Goal: Information Seeking & Learning: Check status

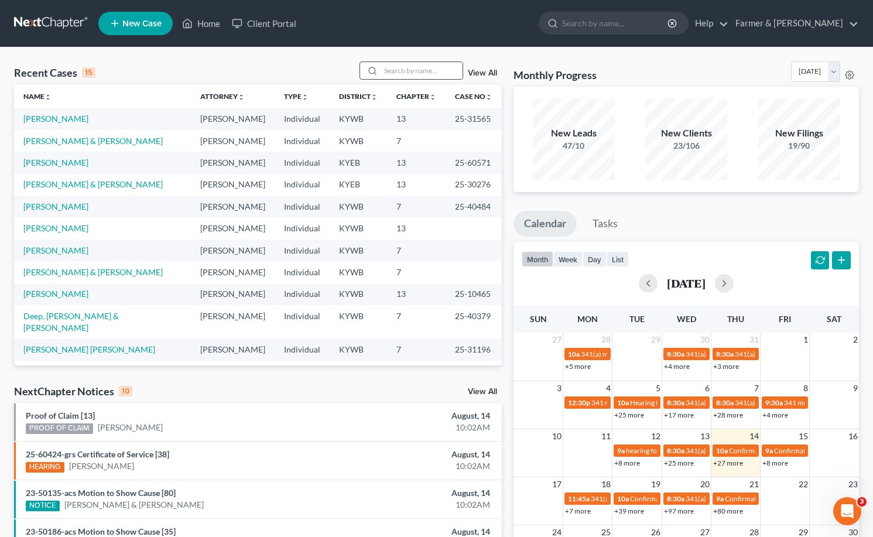
click at [438, 80] on div at bounding box center [412, 71] width 104 height 18
drag, startPoint x: 440, startPoint y: 77, endPoint x: 481, endPoint y: 74, distance: 41.7
click at [440, 76] on input "search" at bounding box center [422, 70] width 82 height 17
type input "[PERSON_NAME]"
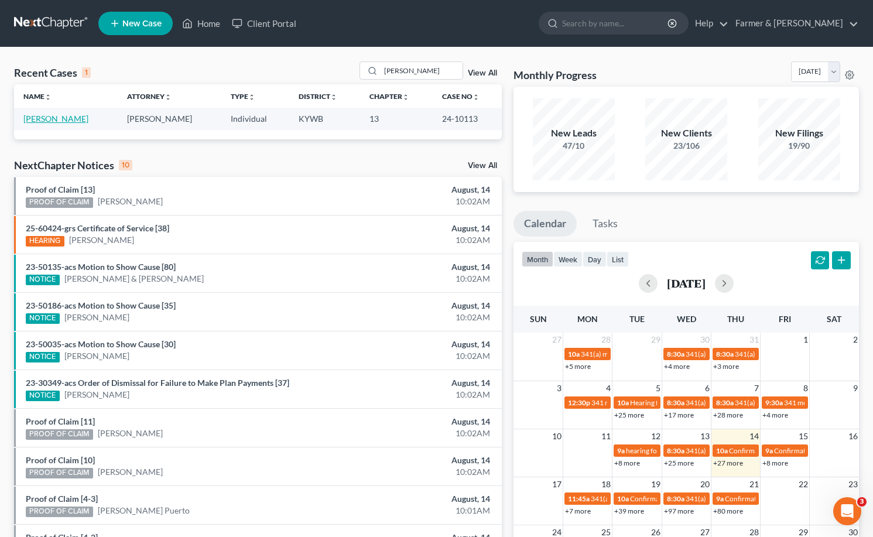
click at [62, 115] on link "[PERSON_NAME]" at bounding box center [55, 119] width 65 height 10
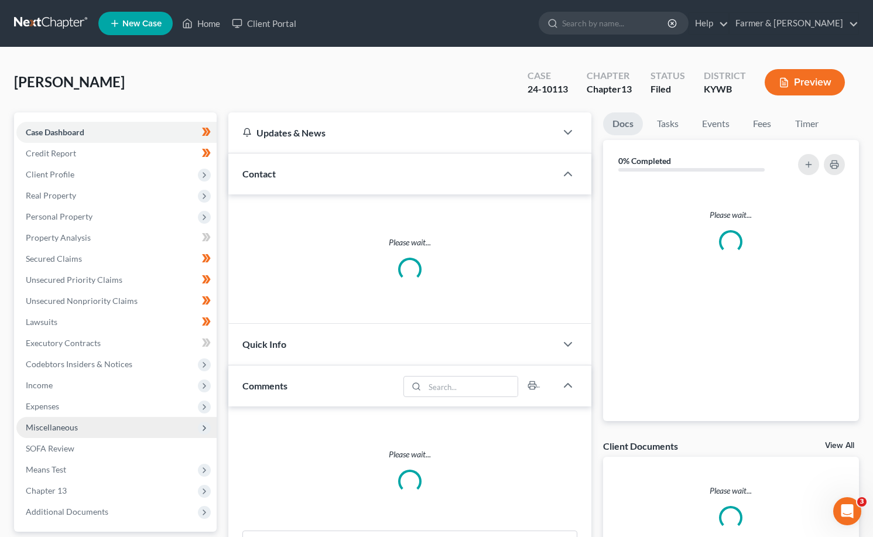
scroll to position [223, 0]
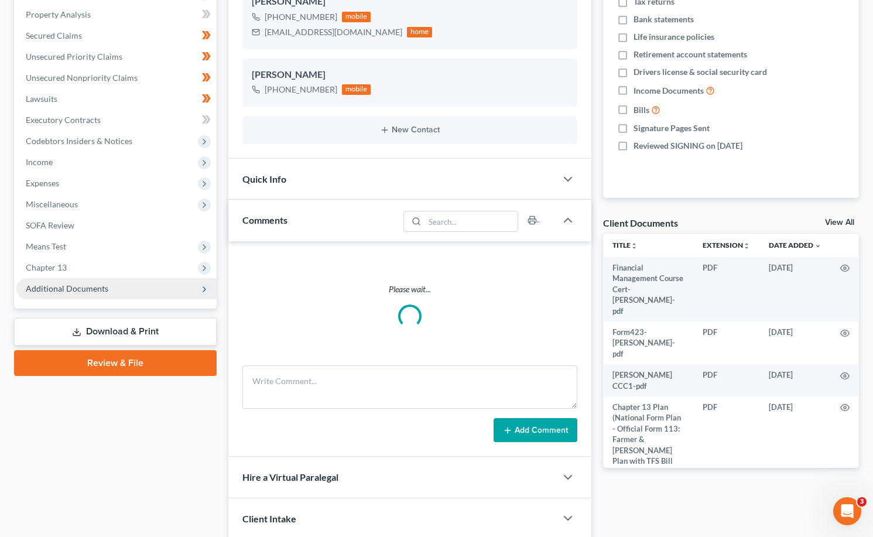
click at [70, 284] on span "Additional Documents" at bounding box center [67, 289] width 83 height 10
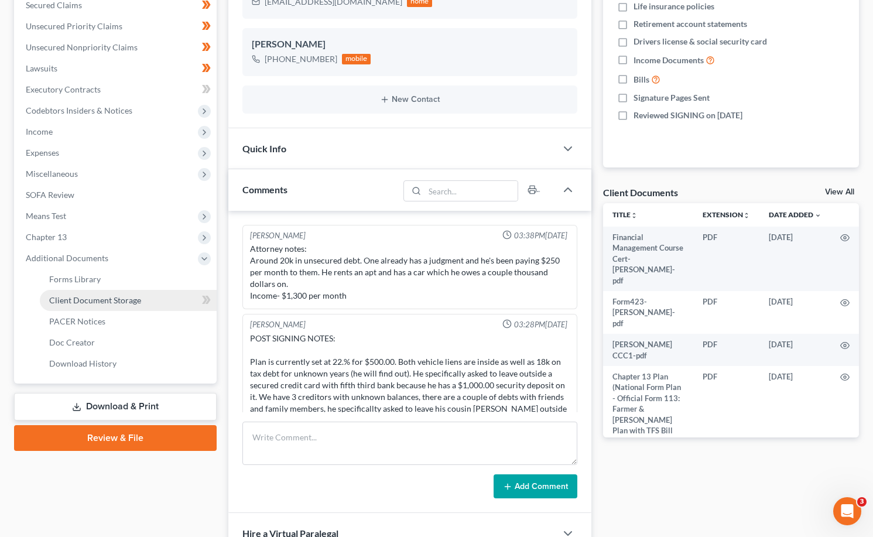
scroll to position [45, 0]
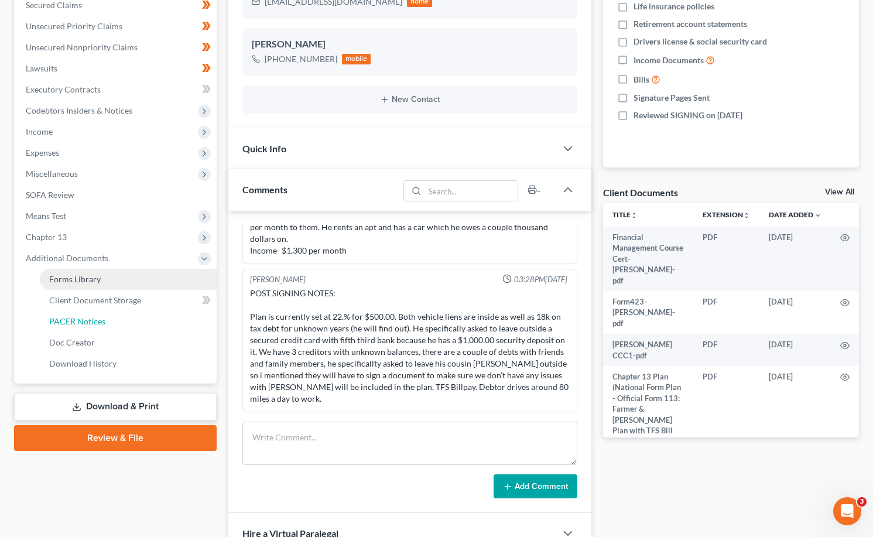
click at [76, 319] on span "PACER Notices" at bounding box center [77, 321] width 56 height 10
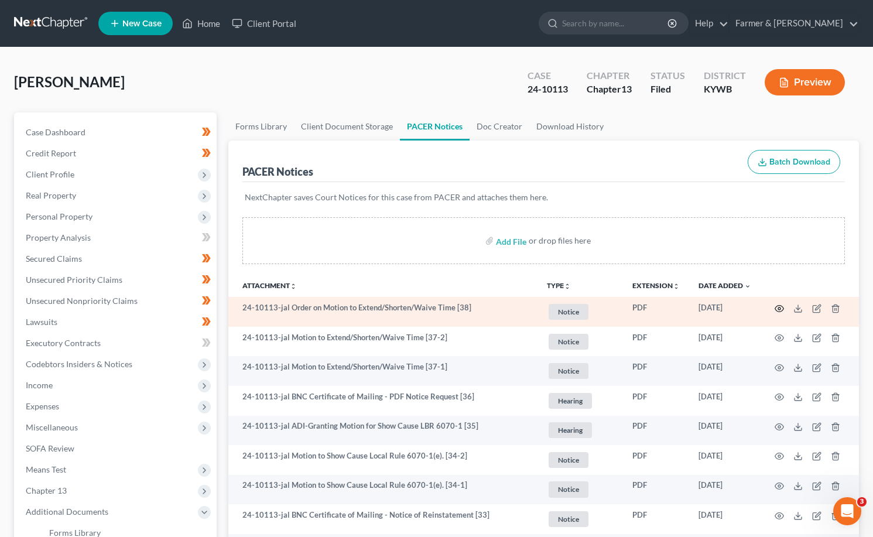
click at [777, 308] on icon "button" at bounding box center [779, 308] width 9 height 9
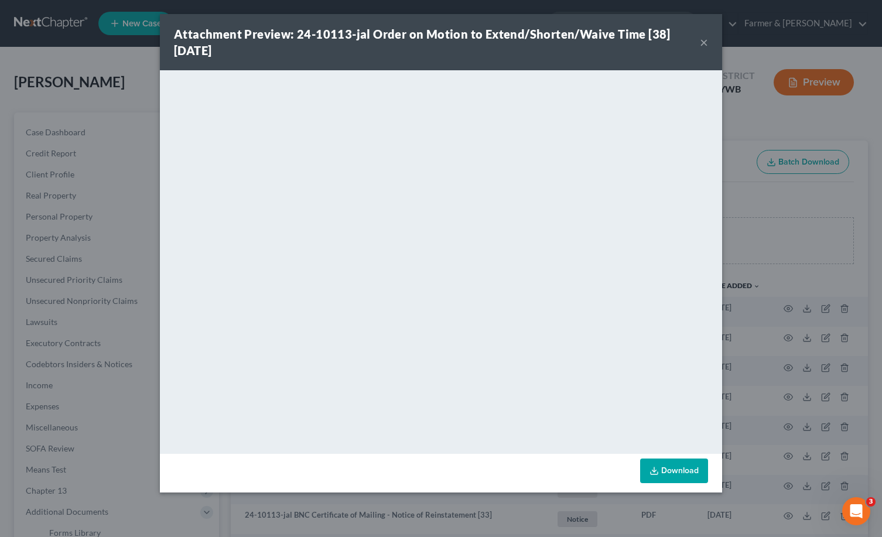
click at [705, 40] on button "×" at bounding box center [704, 42] width 8 height 14
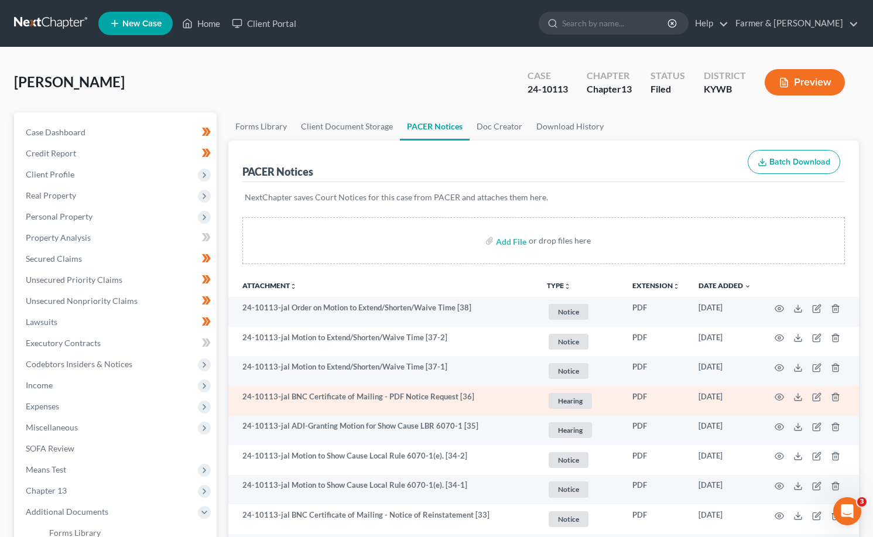
scroll to position [117, 0]
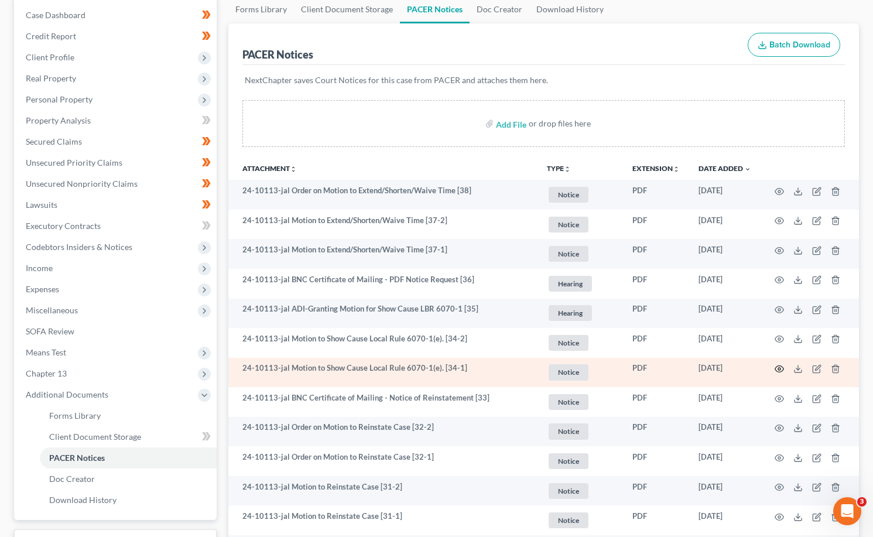
click at [781, 369] on circle "button" at bounding box center [779, 369] width 2 height 2
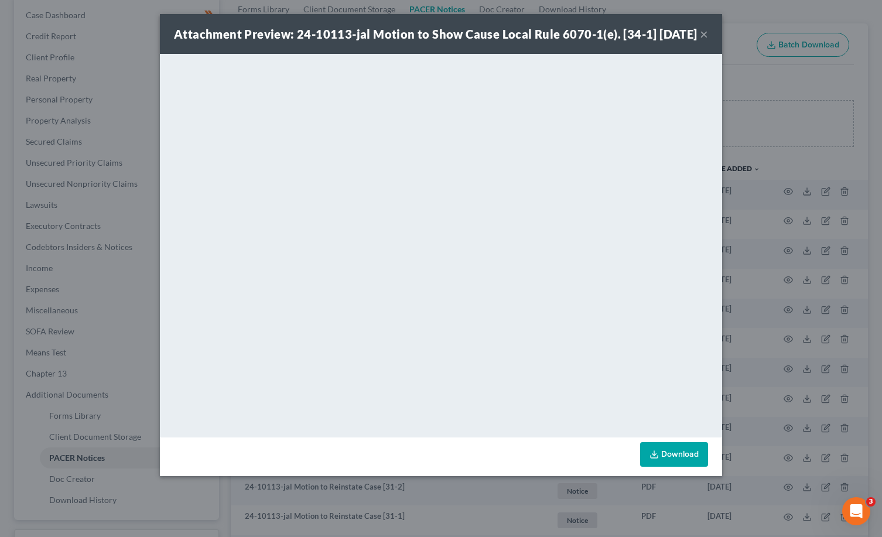
click at [702, 41] on button "×" at bounding box center [704, 34] width 8 height 14
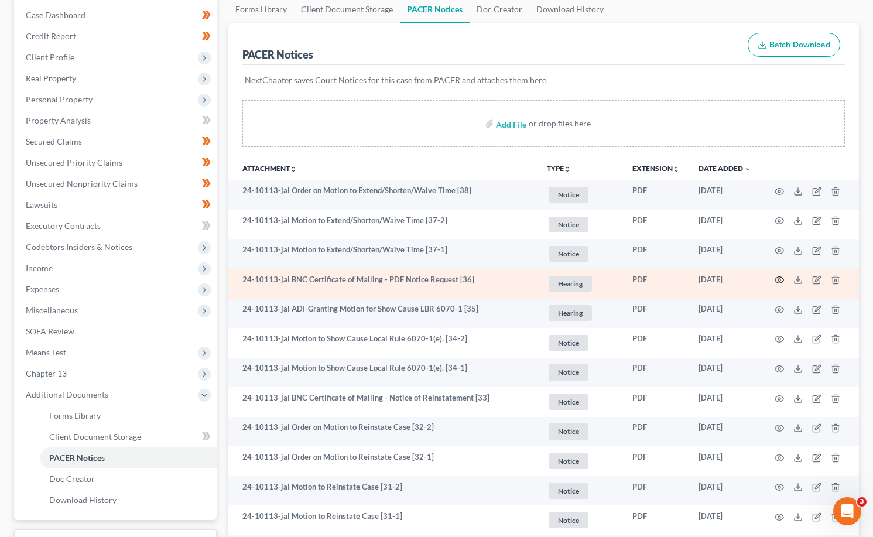
click at [780, 277] on icon "button" at bounding box center [780, 280] width 9 height 6
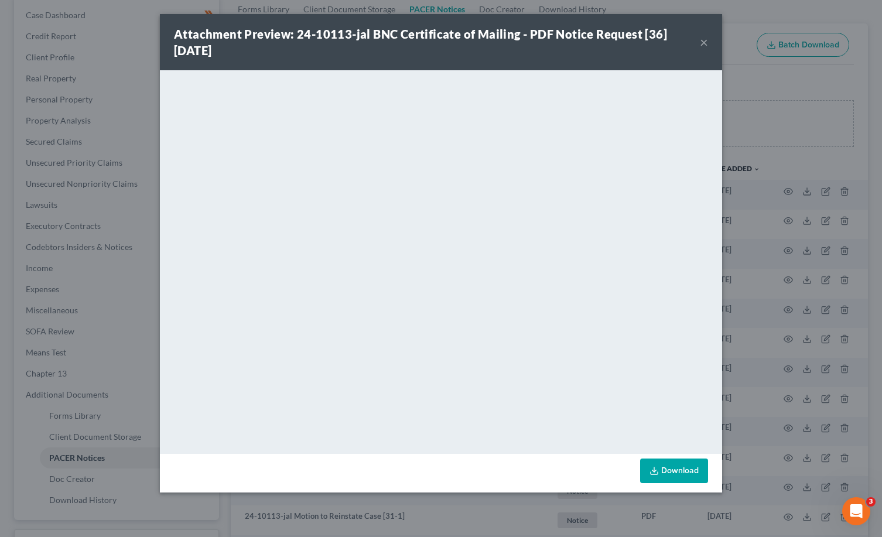
click at [703, 39] on button "×" at bounding box center [704, 42] width 8 height 14
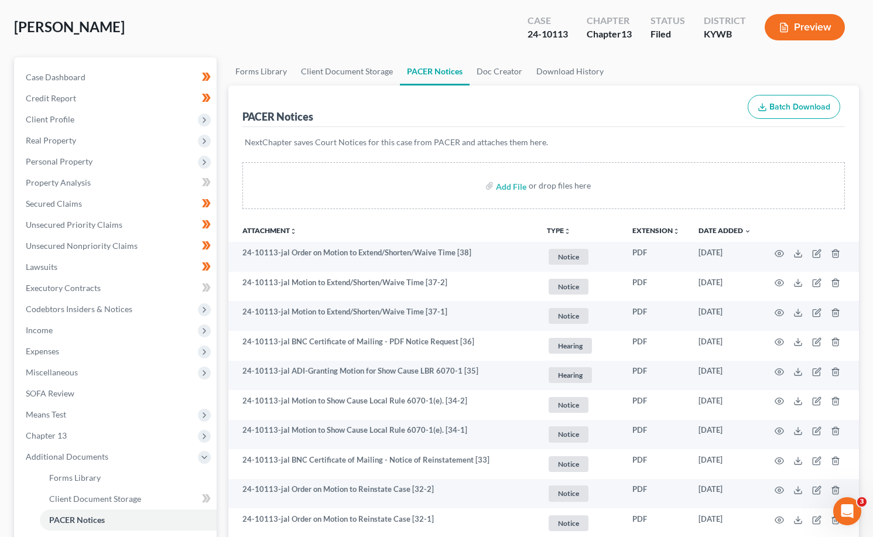
scroll to position [0, 0]
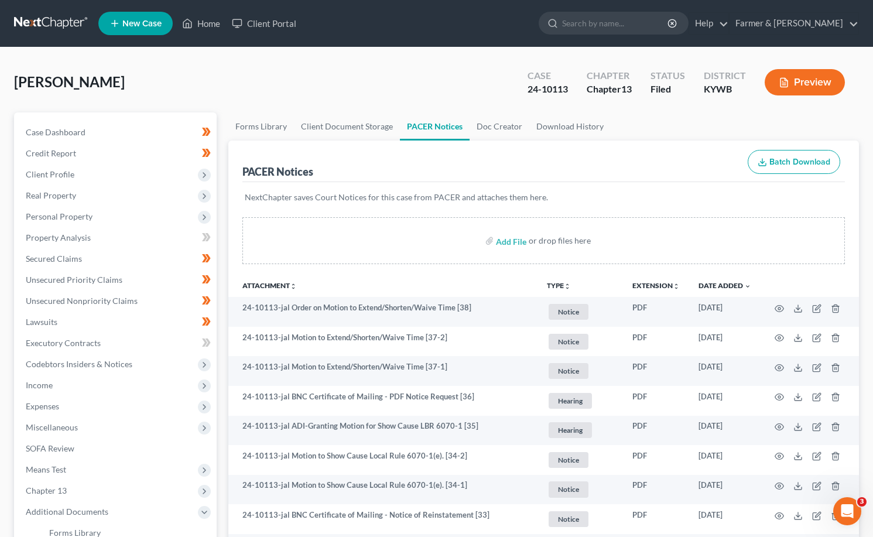
click at [23, 16] on link at bounding box center [51, 23] width 75 height 21
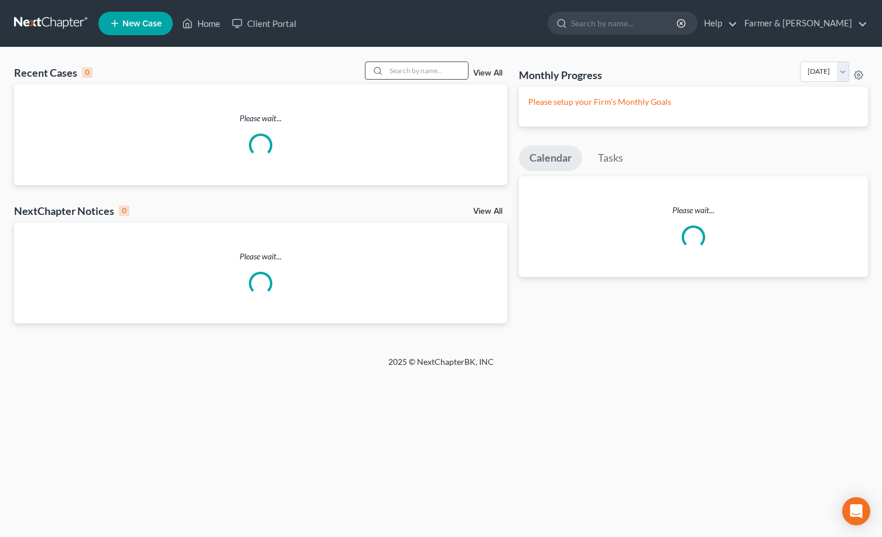
drag, startPoint x: 411, startPoint y: 66, endPoint x: 412, endPoint y: 74, distance: 8.3
click at [411, 74] on input "search" at bounding box center [427, 70] width 82 height 17
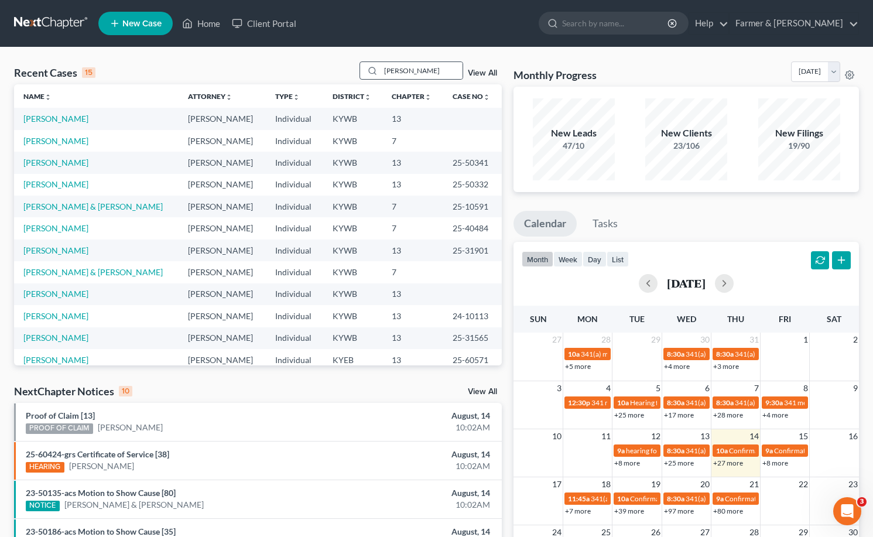
click at [425, 80] on div "lisa haynes" at bounding box center [412, 71] width 104 height 18
click at [439, 71] on input "lisa haynes" at bounding box center [422, 70] width 82 height 17
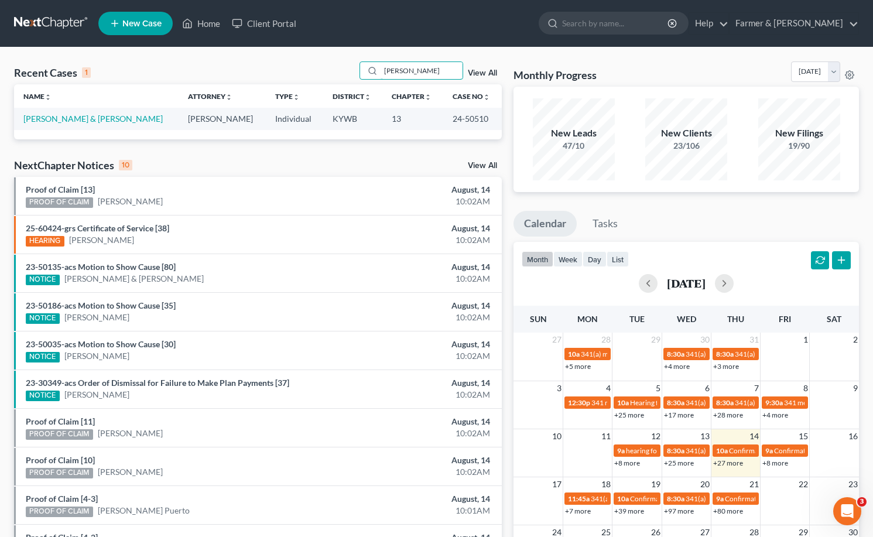
type input "lisa hayn"
click at [67, 112] on td "Haynes, Clayton & Lisa" at bounding box center [96, 119] width 165 height 22
click at [70, 117] on link "Haynes, Clayton & Lisa" at bounding box center [92, 119] width 139 height 10
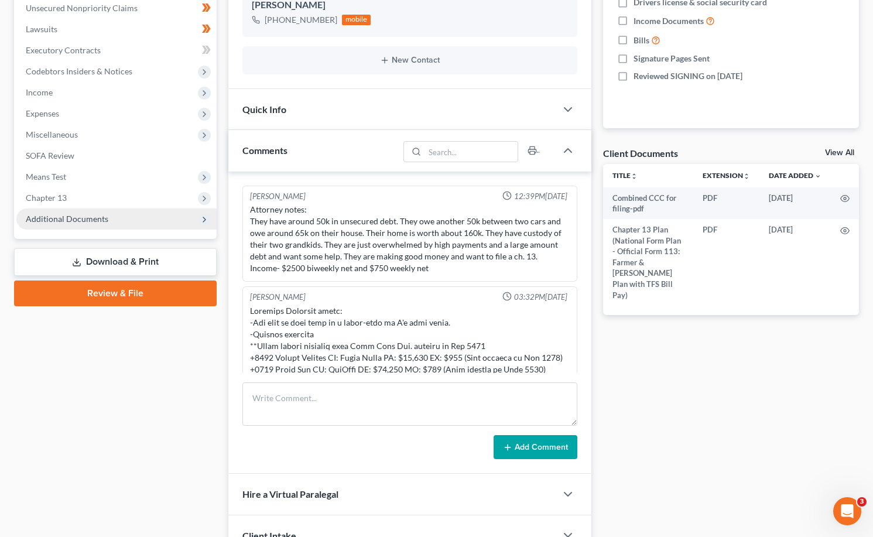
scroll to position [221, 0]
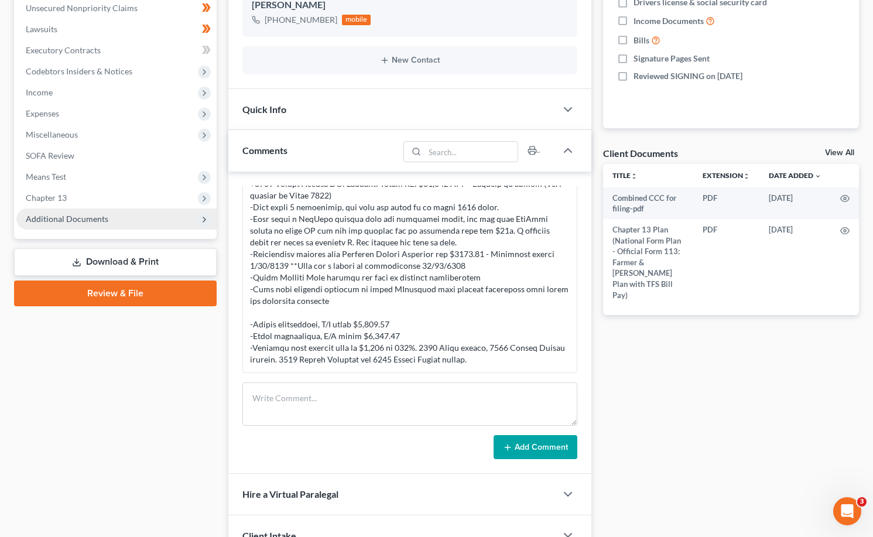
click at [78, 216] on span "Additional Documents" at bounding box center [67, 219] width 83 height 10
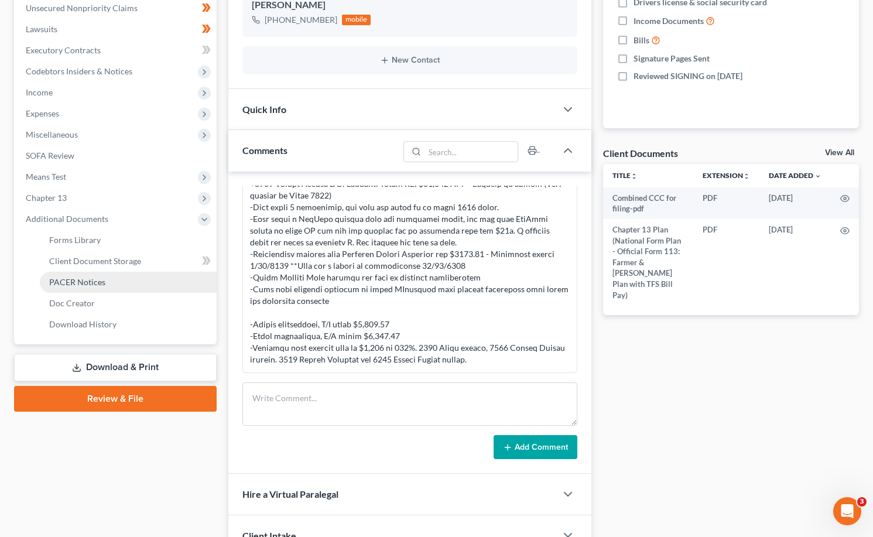
click at [96, 282] on span "PACER Notices" at bounding box center [77, 282] width 56 height 10
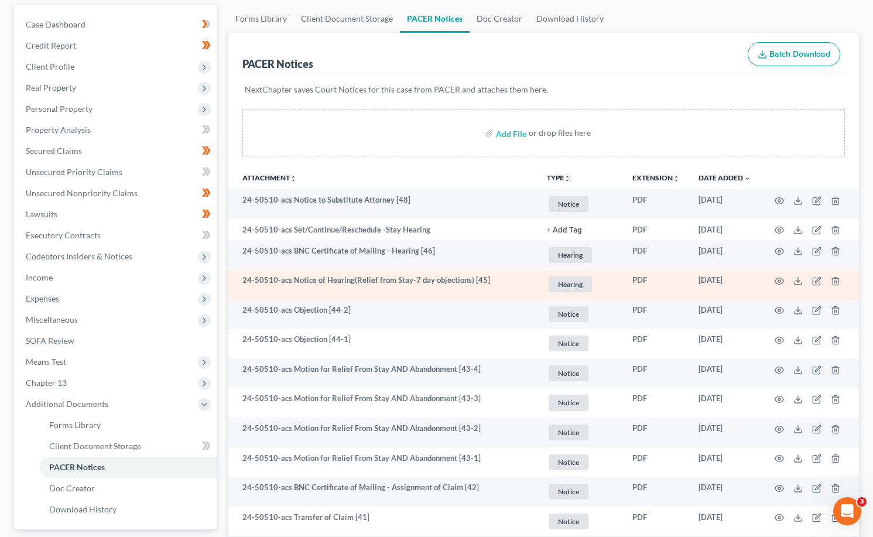
scroll to position [176, 0]
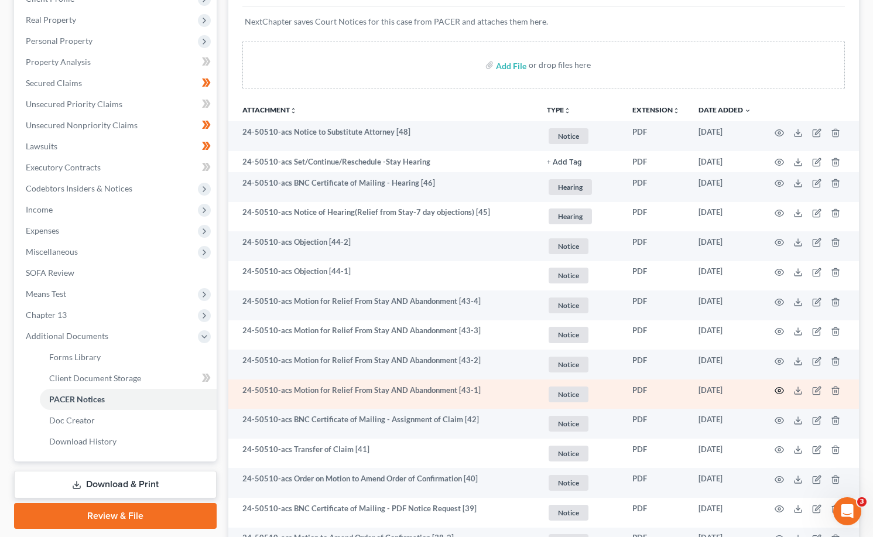
click at [779, 390] on circle "button" at bounding box center [779, 391] width 2 height 2
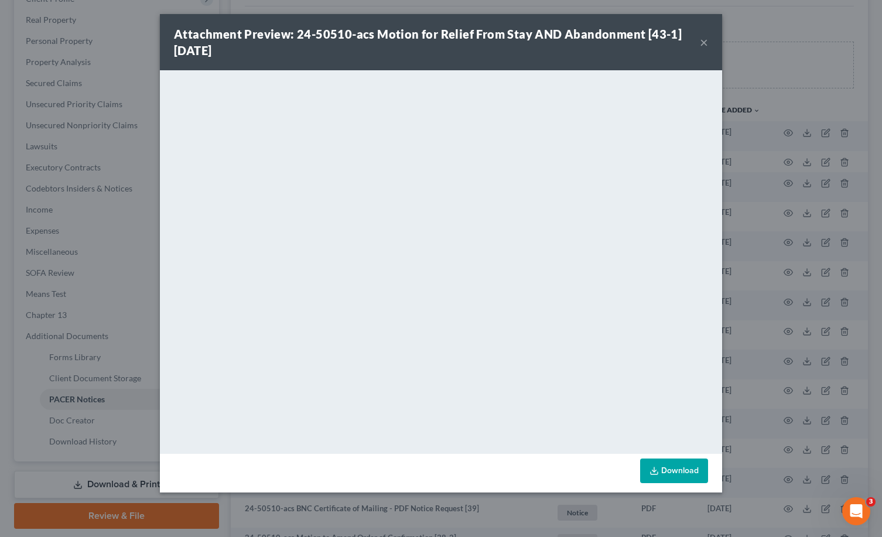
click at [702, 43] on button "×" at bounding box center [704, 42] width 8 height 14
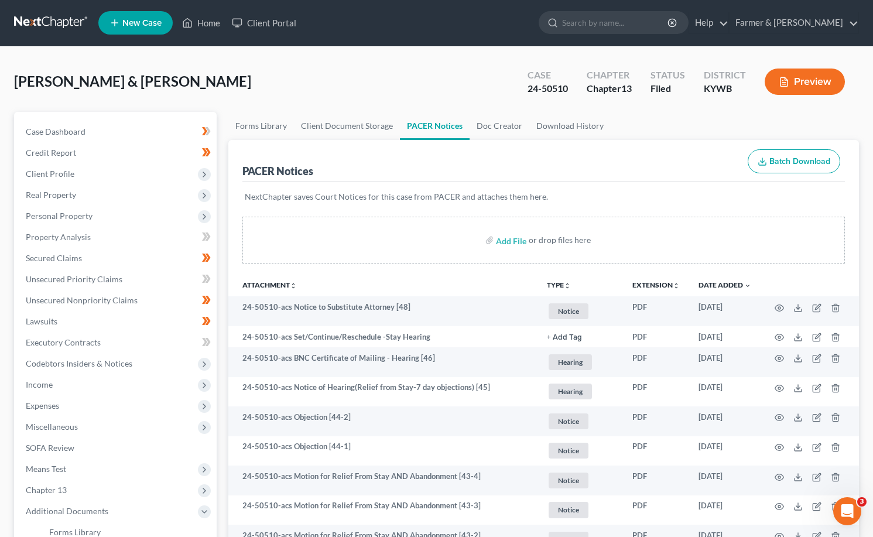
scroll to position [0, 0]
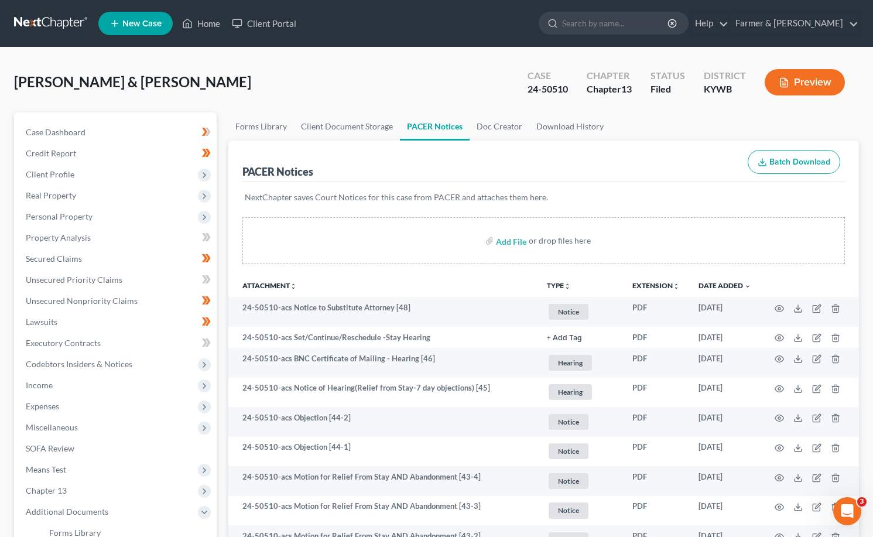
drag, startPoint x: 9, startPoint y: 66, endPoint x: 47, endPoint y: 62, distance: 38.2
click at [23, 27] on link at bounding box center [51, 23] width 75 height 21
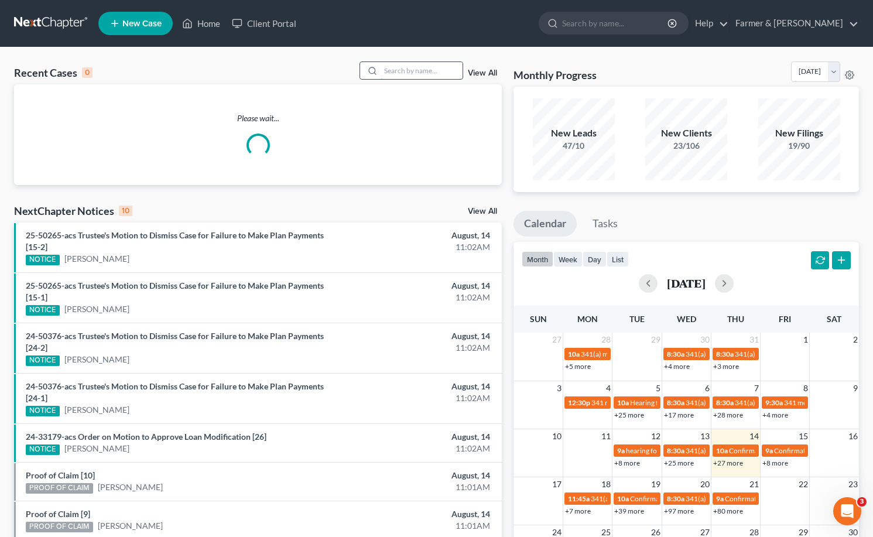
click at [409, 71] on input "search" at bounding box center [422, 70] width 82 height 17
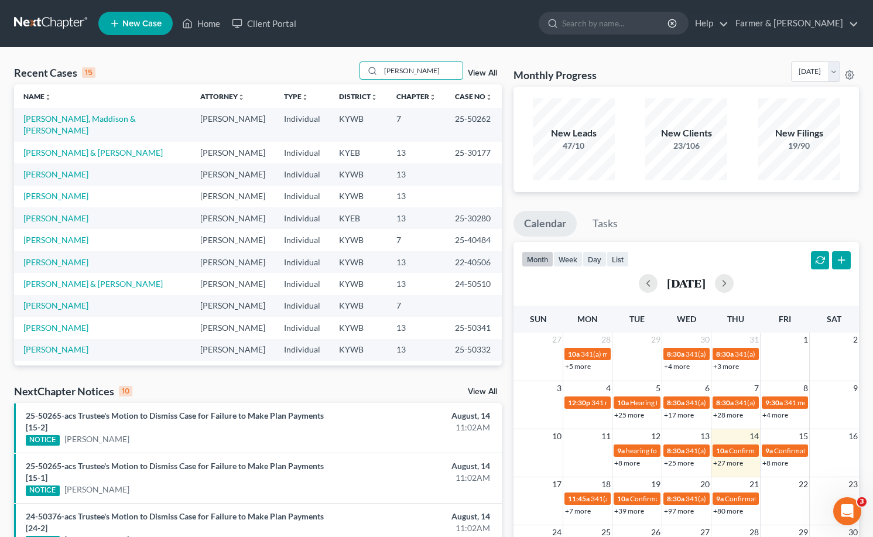
type input "stacy tribble"
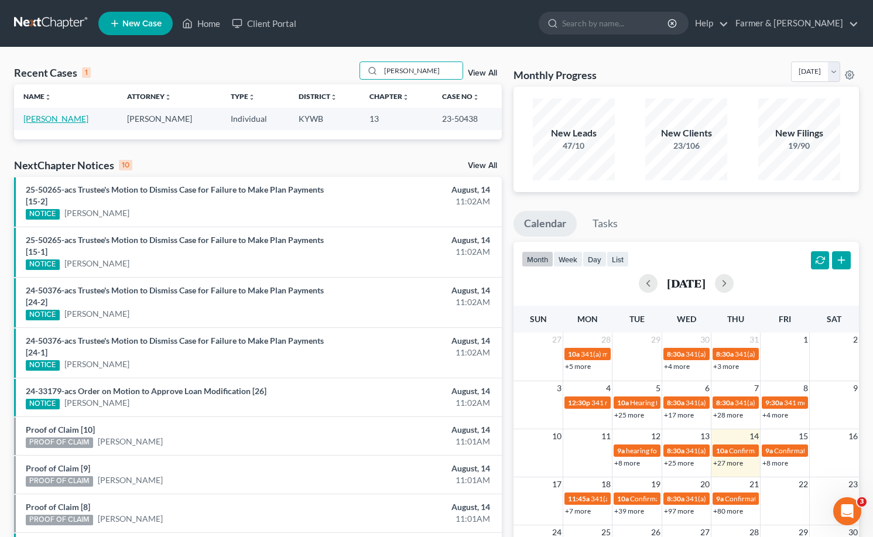
click at [64, 119] on link "Tribble, Stacy" at bounding box center [55, 119] width 65 height 10
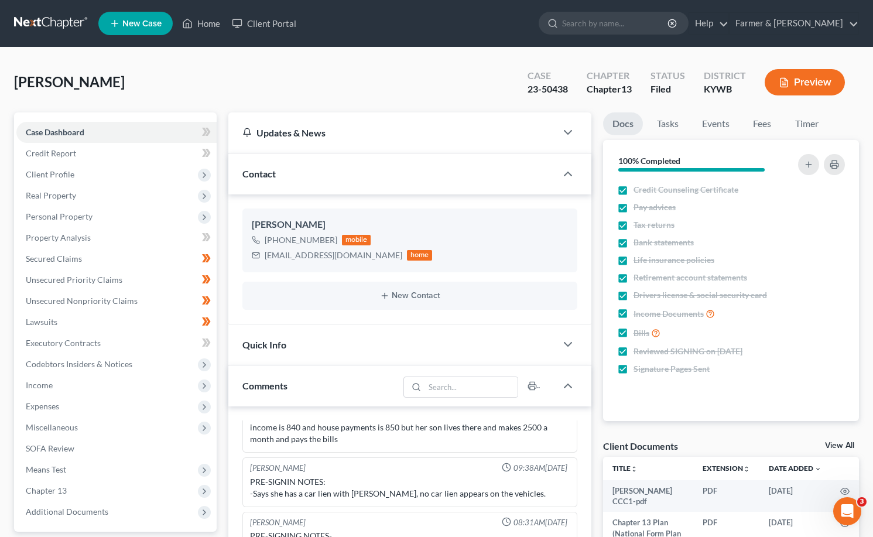
scroll to position [340, 0]
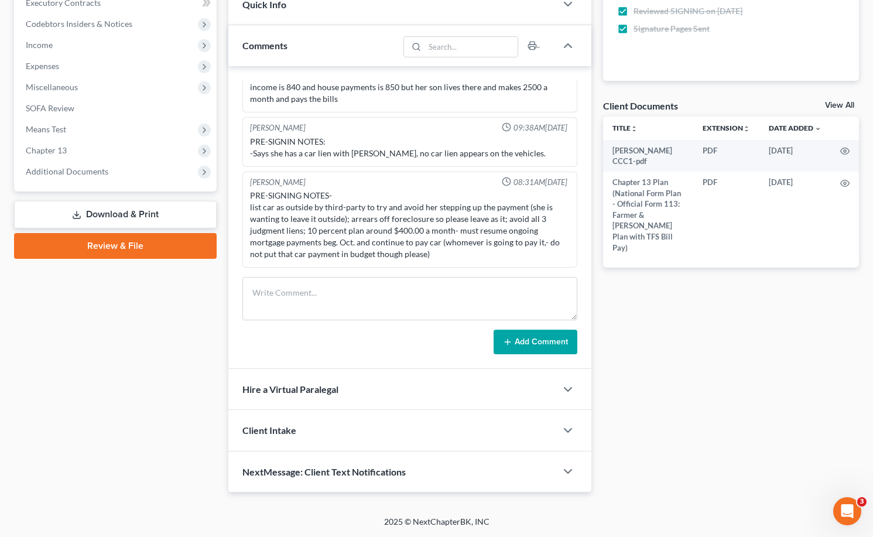
drag, startPoint x: 95, startPoint y: 172, endPoint x: 104, endPoint y: 187, distance: 17.4
click at [95, 172] on span "Additional Documents" at bounding box center [67, 171] width 83 height 10
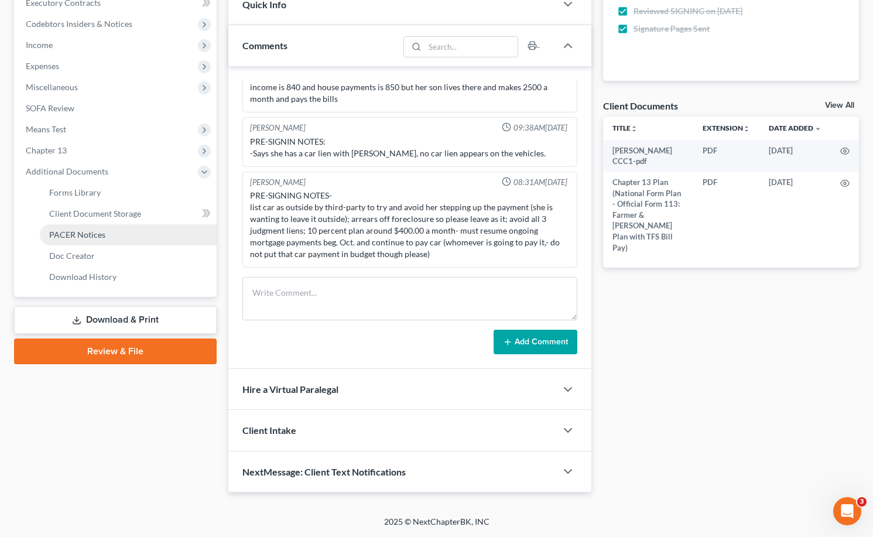
click at [115, 236] on link "PACER Notices" at bounding box center [128, 234] width 177 height 21
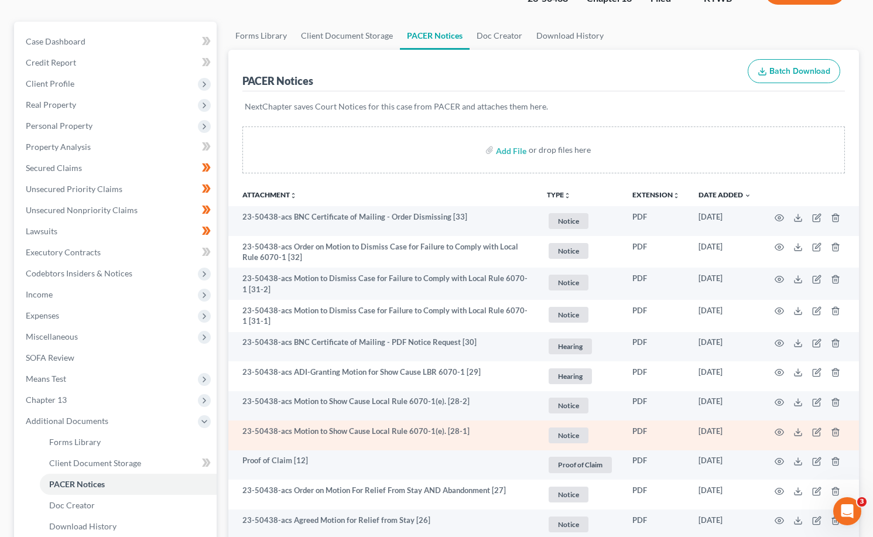
scroll to position [117, 0]
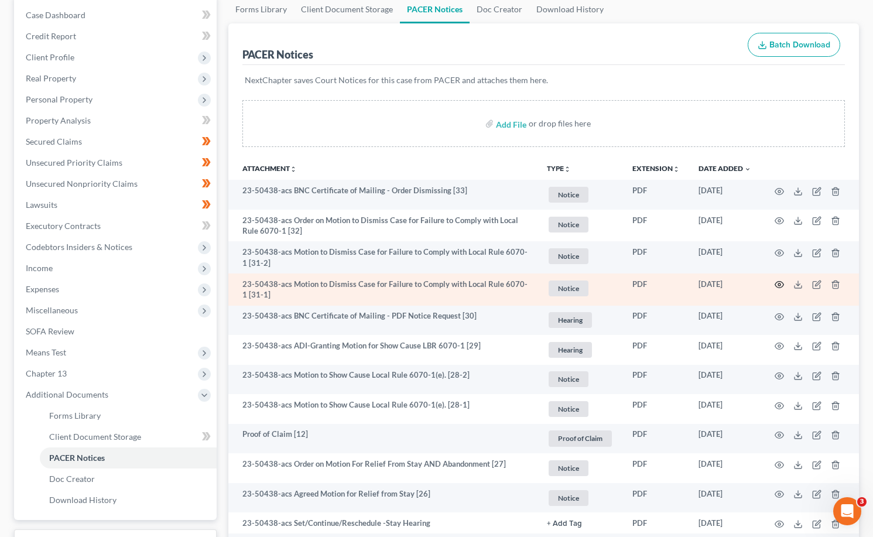
click at [779, 284] on circle "button" at bounding box center [779, 285] width 2 height 2
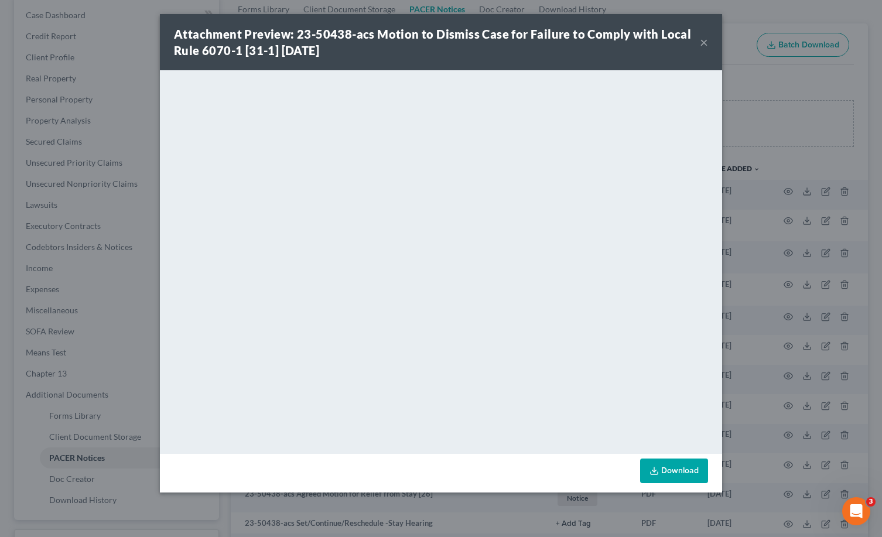
click at [702, 44] on button "×" at bounding box center [704, 42] width 8 height 14
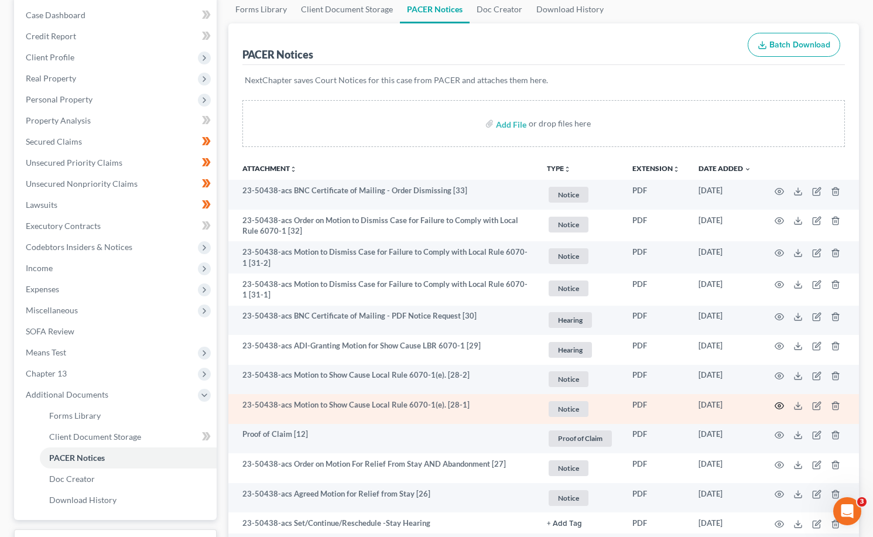
click at [776, 405] on icon "button" at bounding box center [780, 405] width 9 height 6
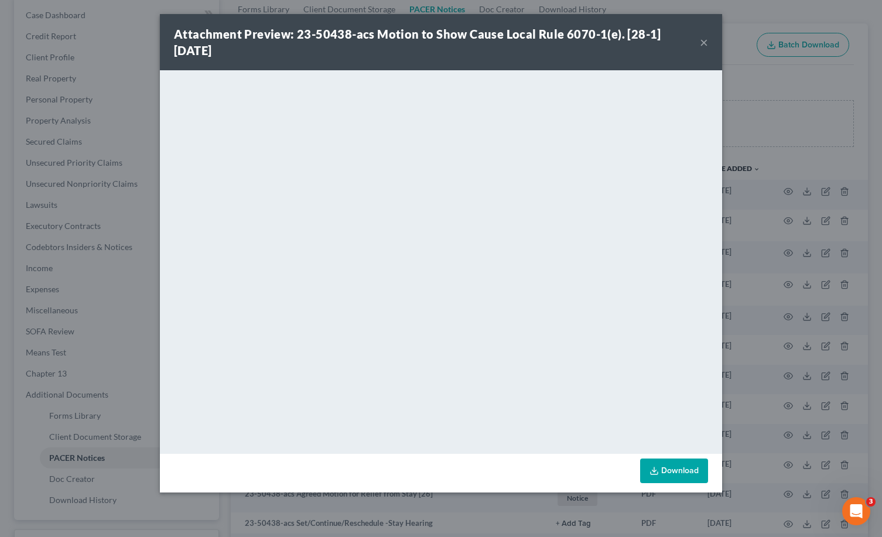
click at [706, 43] on button "×" at bounding box center [704, 42] width 8 height 14
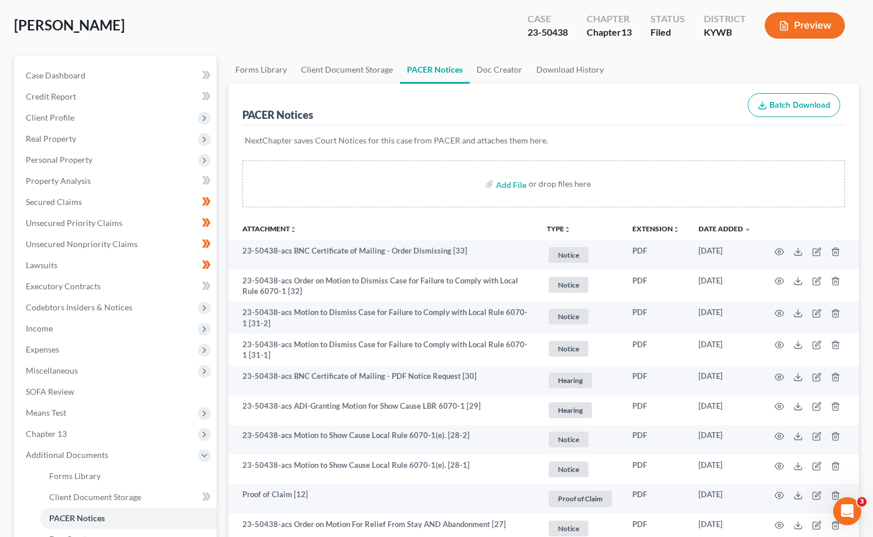
scroll to position [0, 0]
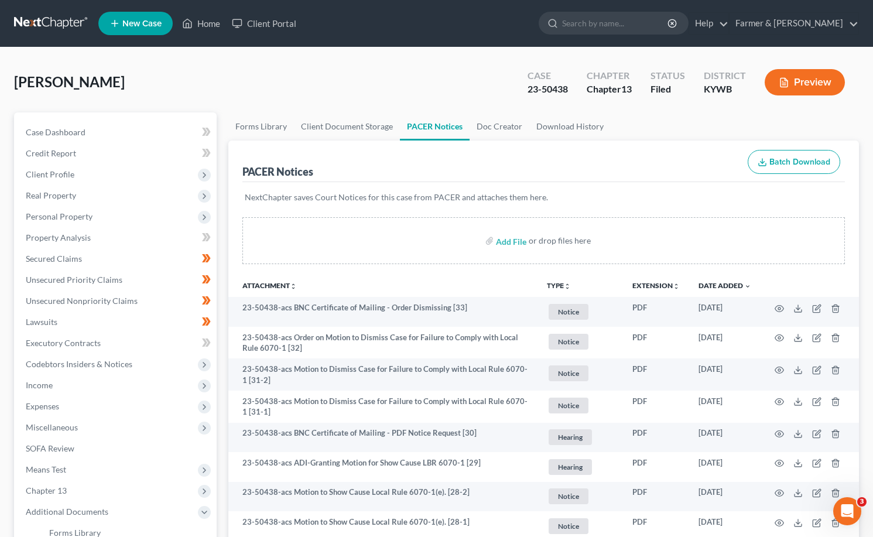
click at [46, 21] on link at bounding box center [51, 23] width 75 height 21
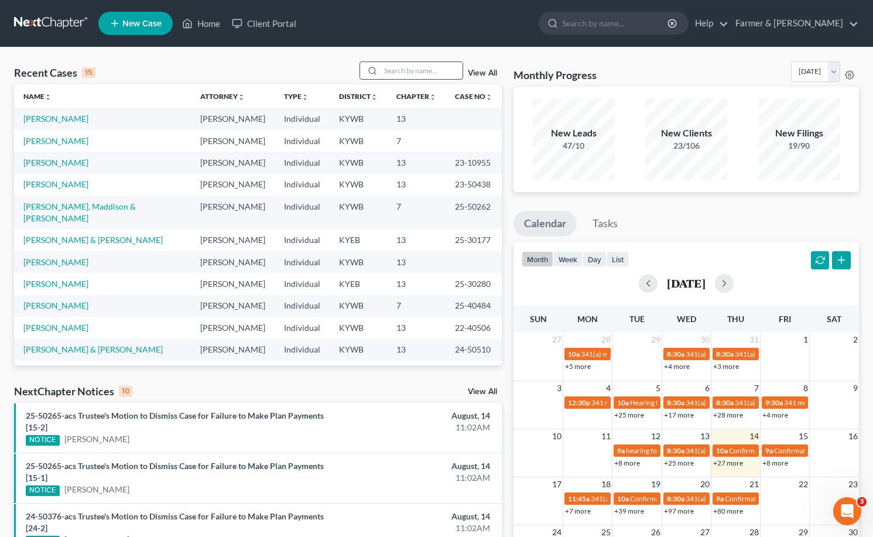
click at [415, 67] on input "search" at bounding box center [422, 70] width 82 height 17
type input "j"
type input "hemminger"
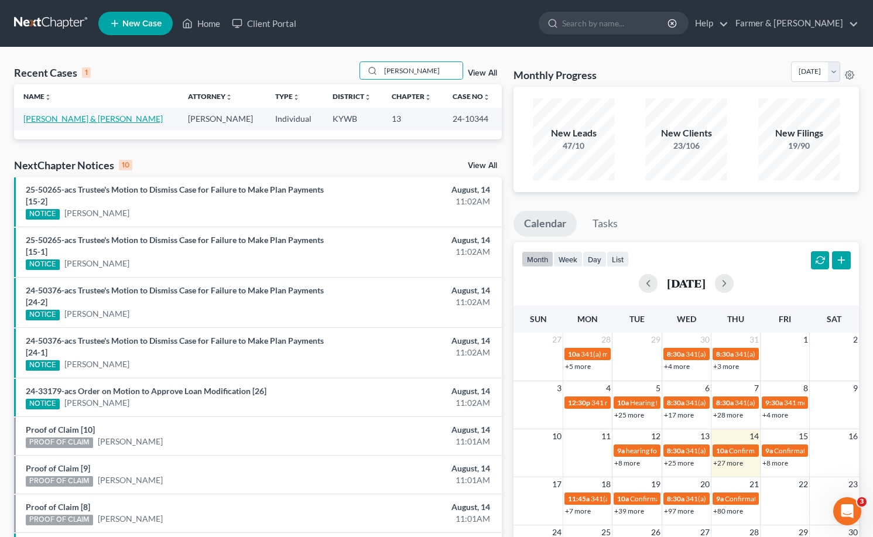
click at [49, 120] on link "Hemminger, Rick & Patricia" at bounding box center [92, 119] width 139 height 10
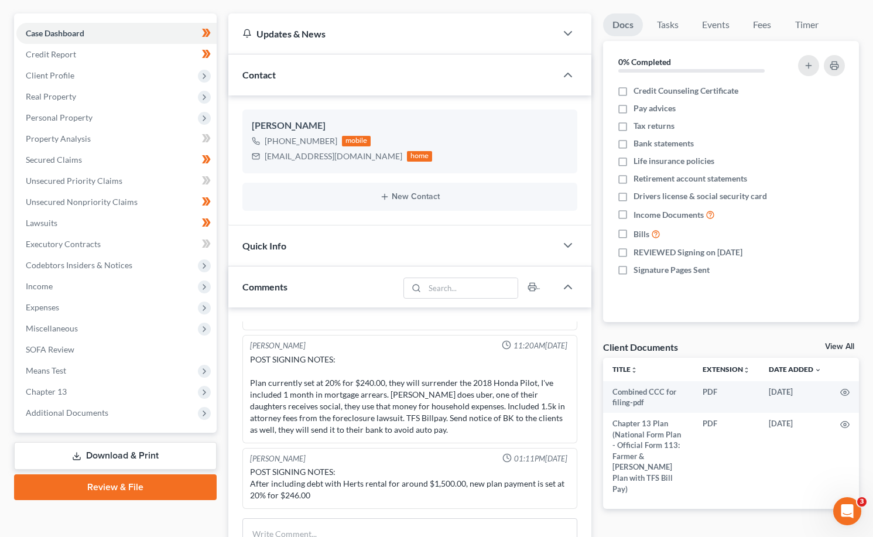
scroll to position [351, 0]
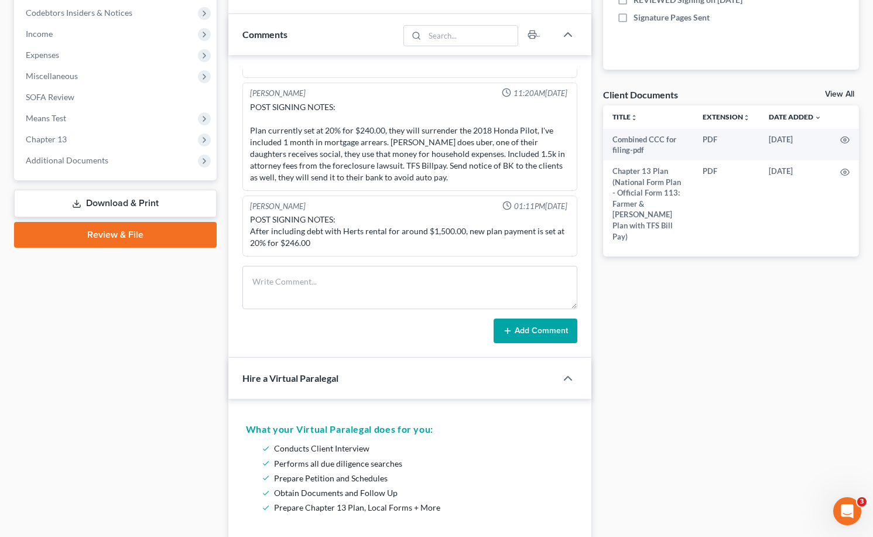
click at [80, 163] on span "Additional Documents" at bounding box center [67, 160] width 83 height 10
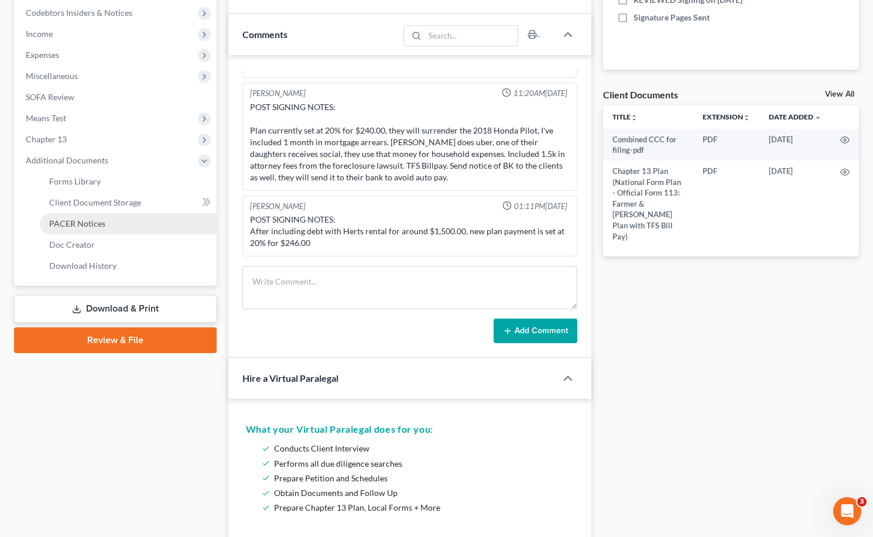
click at [80, 219] on span "PACER Notices" at bounding box center [77, 223] width 56 height 10
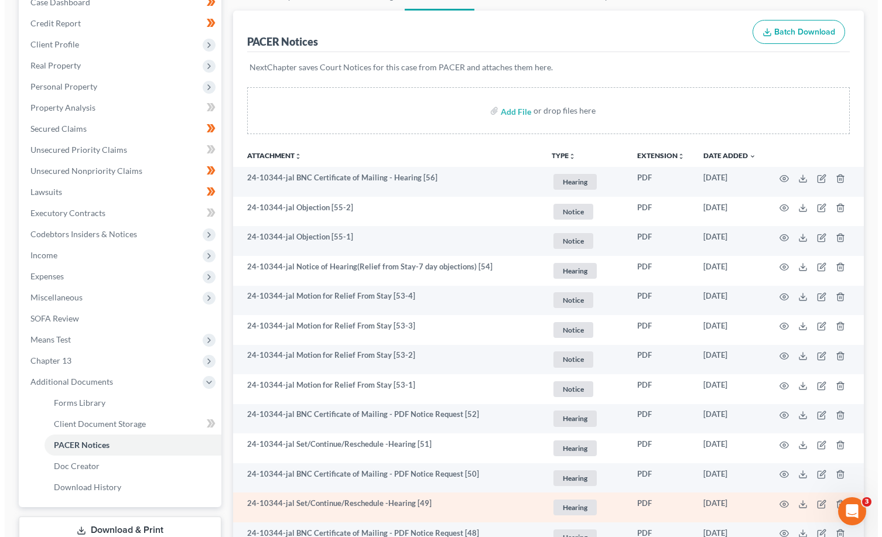
scroll to position [234, 0]
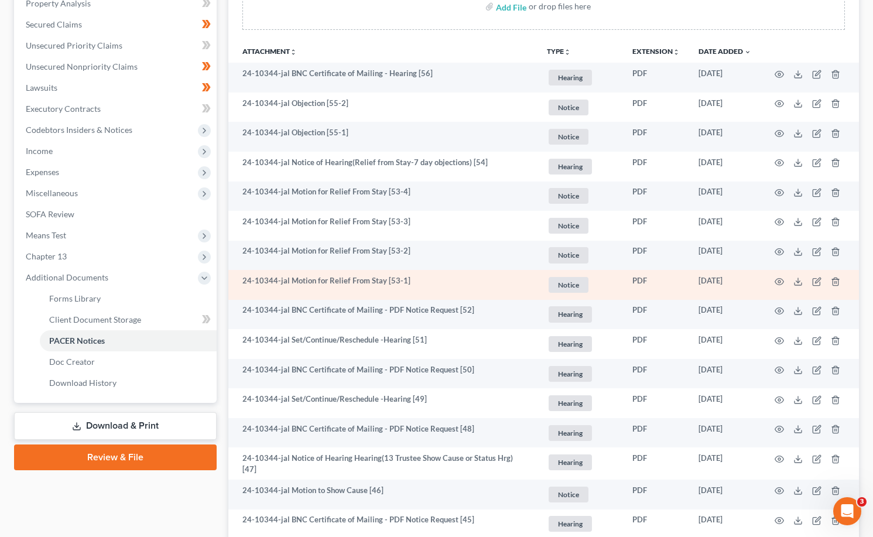
click at [773, 285] on td at bounding box center [810, 285] width 98 height 30
click at [782, 281] on icon "button" at bounding box center [779, 281] width 9 height 9
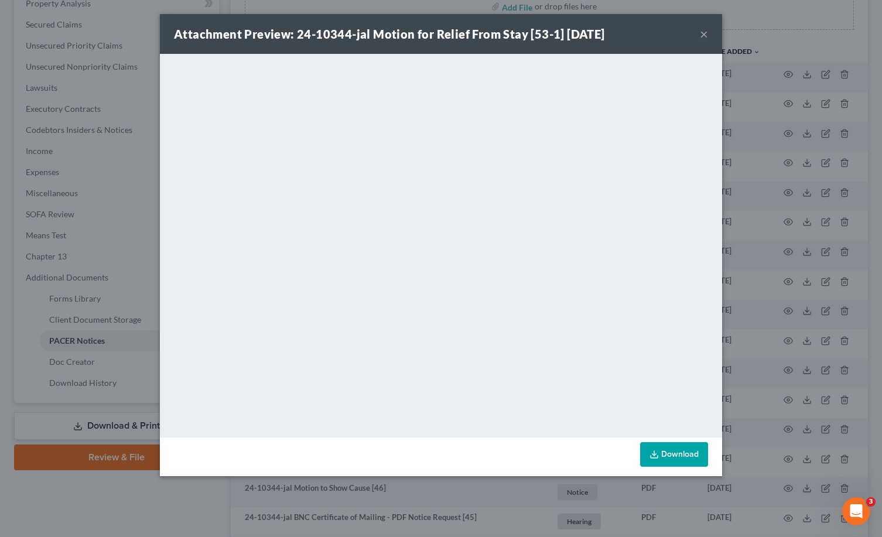
drag, startPoint x: 705, startPoint y: 35, endPoint x: 662, endPoint y: 56, distance: 47.4
click at [705, 35] on button "×" at bounding box center [704, 34] width 8 height 14
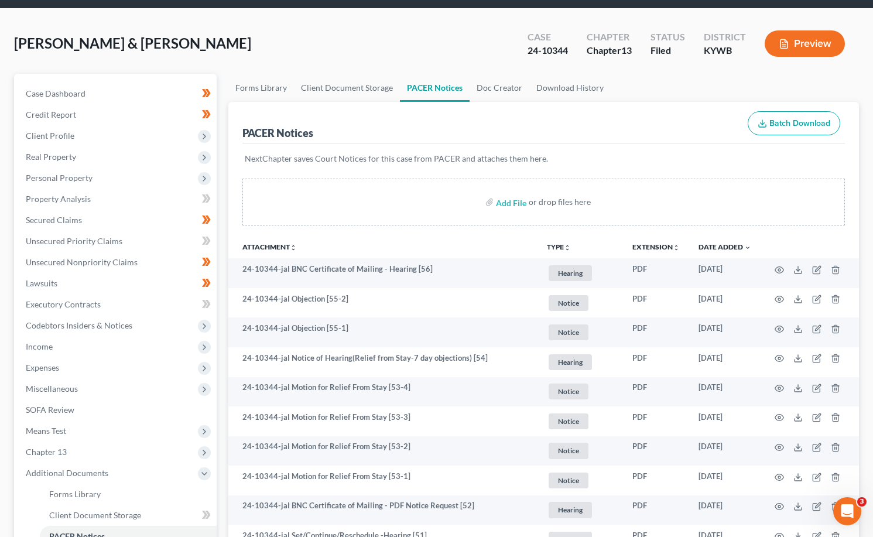
scroll to position [0, 0]
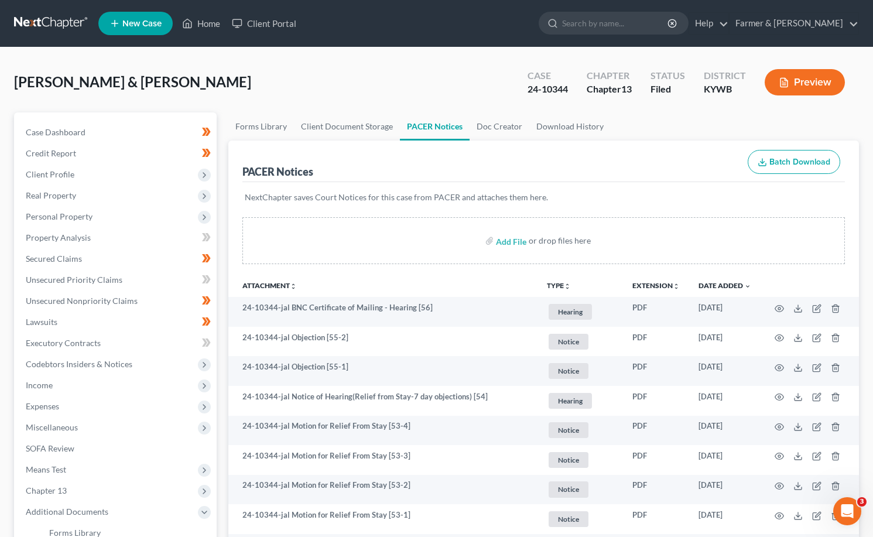
click at [70, 30] on link at bounding box center [51, 23] width 75 height 21
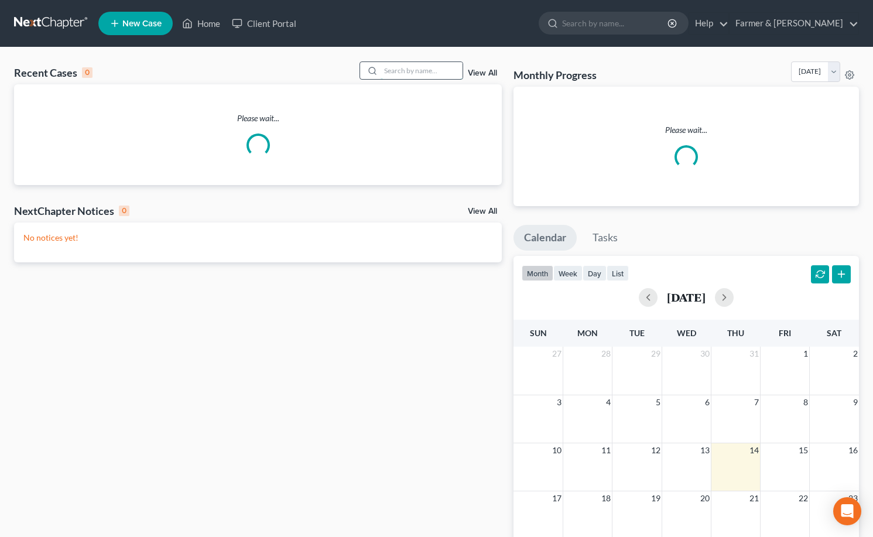
click at [398, 68] on input "search" at bounding box center [422, 70] width 82 height 17
